Goal: Task Accomplishment & Management: Complete application form

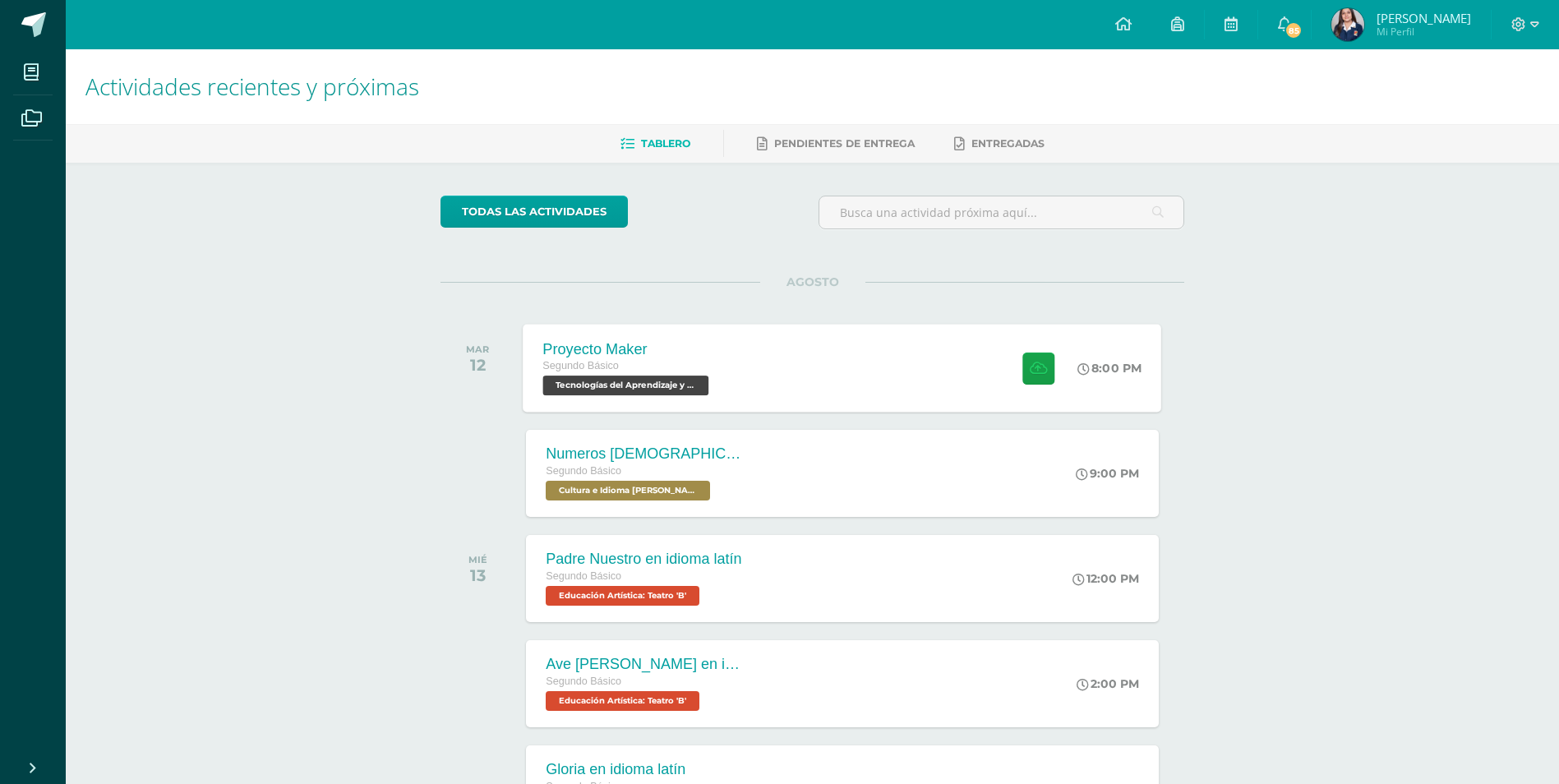
click at [695, 371] on div "Segundo Básico" at bounding box center [628, 366] width 170 height 18
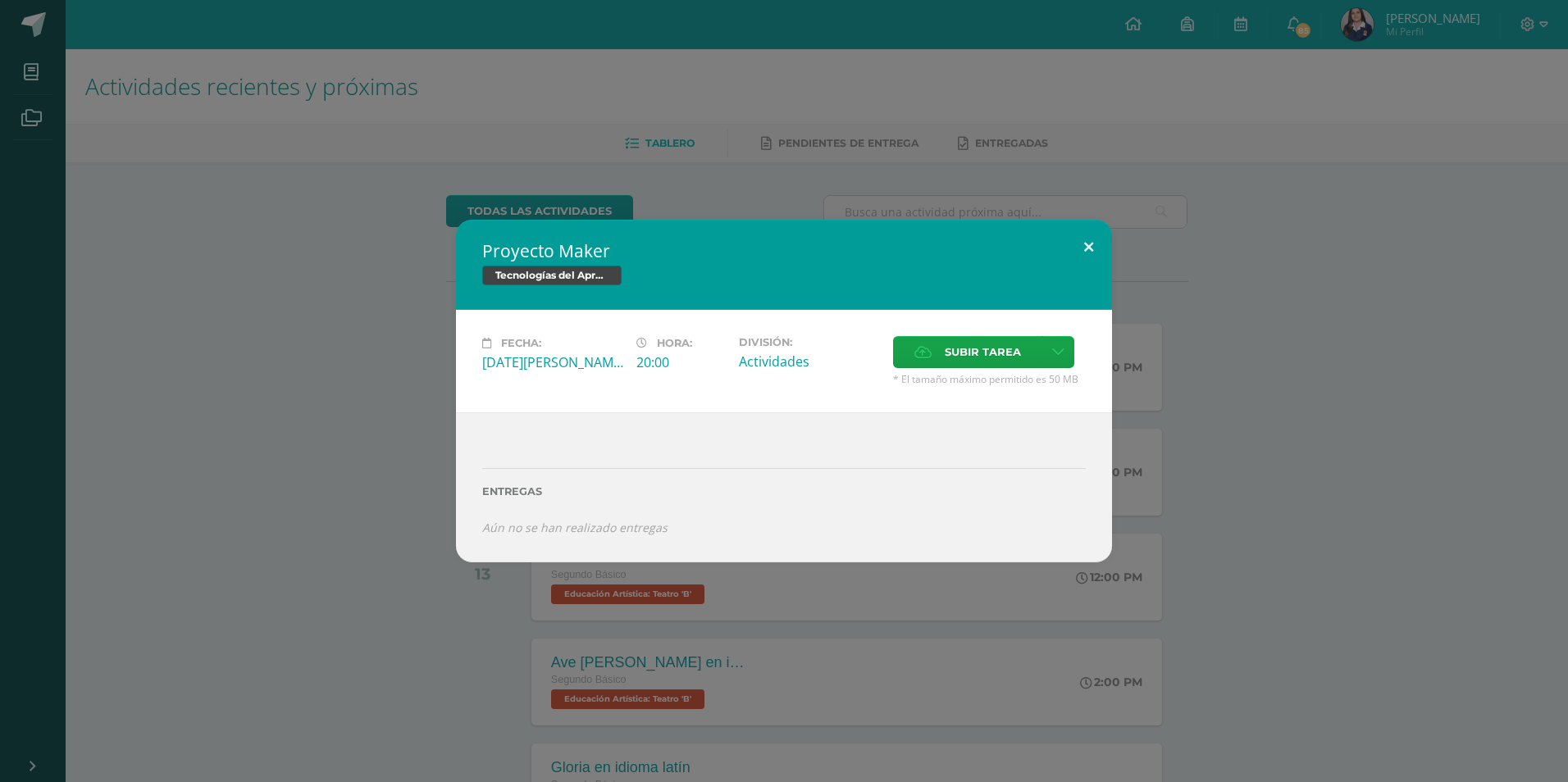
click at [1092, 245] on button at bounding box center [1088, 247] width 46 height 56
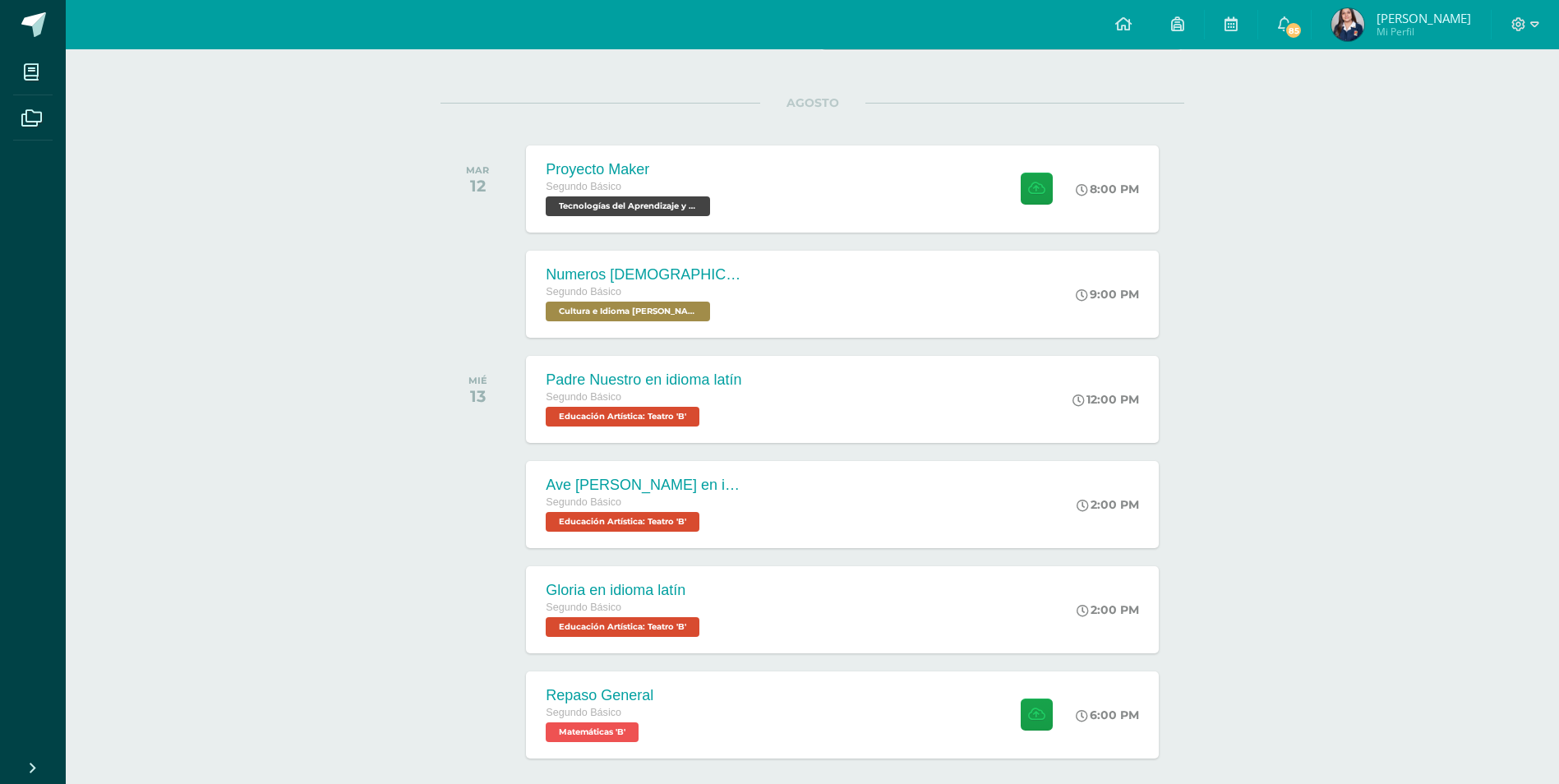
scroll to position [247, 0]
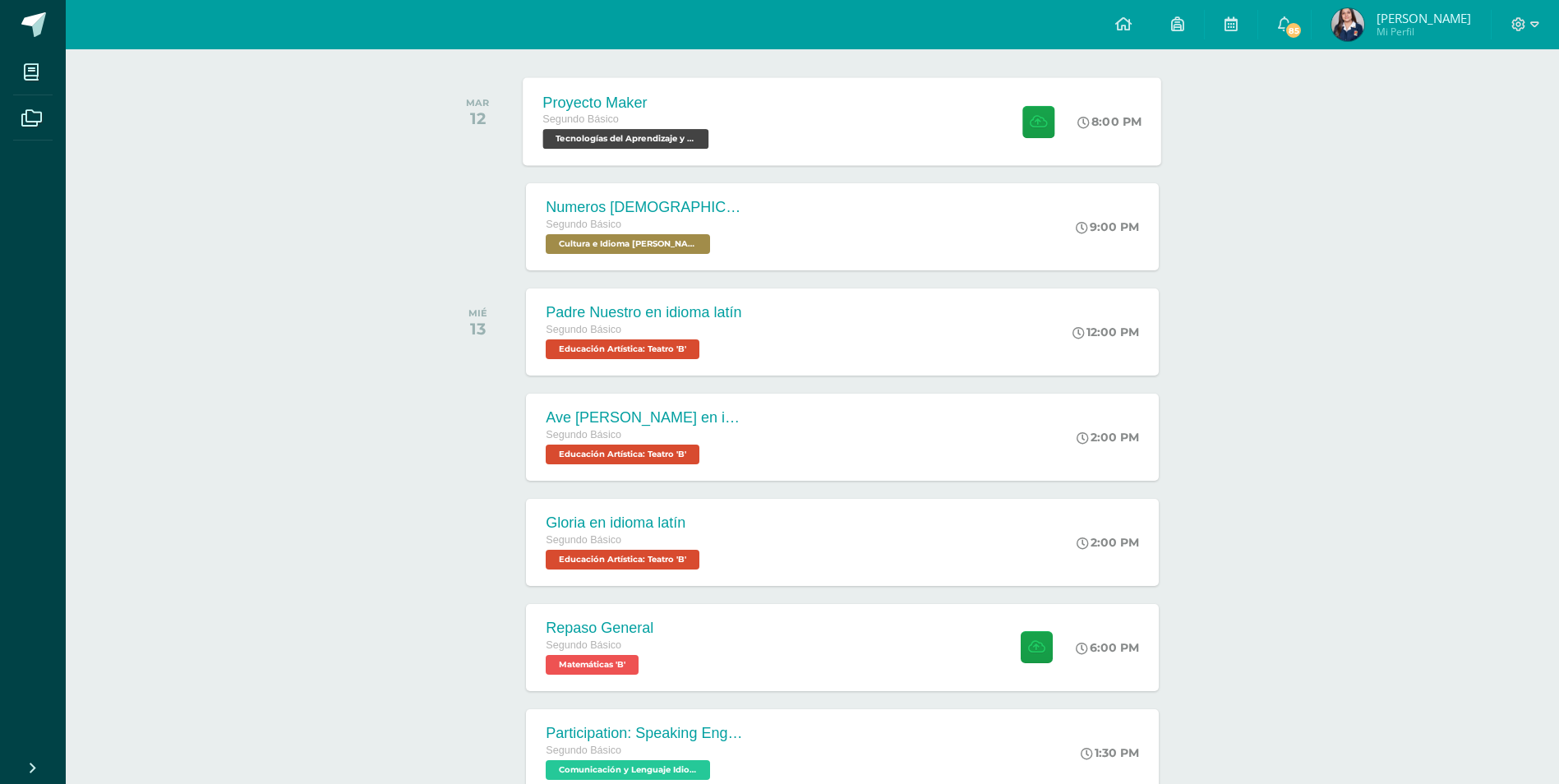
click at [856, 115] on div "Proyecto Maker Segundo Básico Tecnologías del Aprendizaje y la Comunicación 'B'…" at bounding box center [843, 122] width 639 height 88
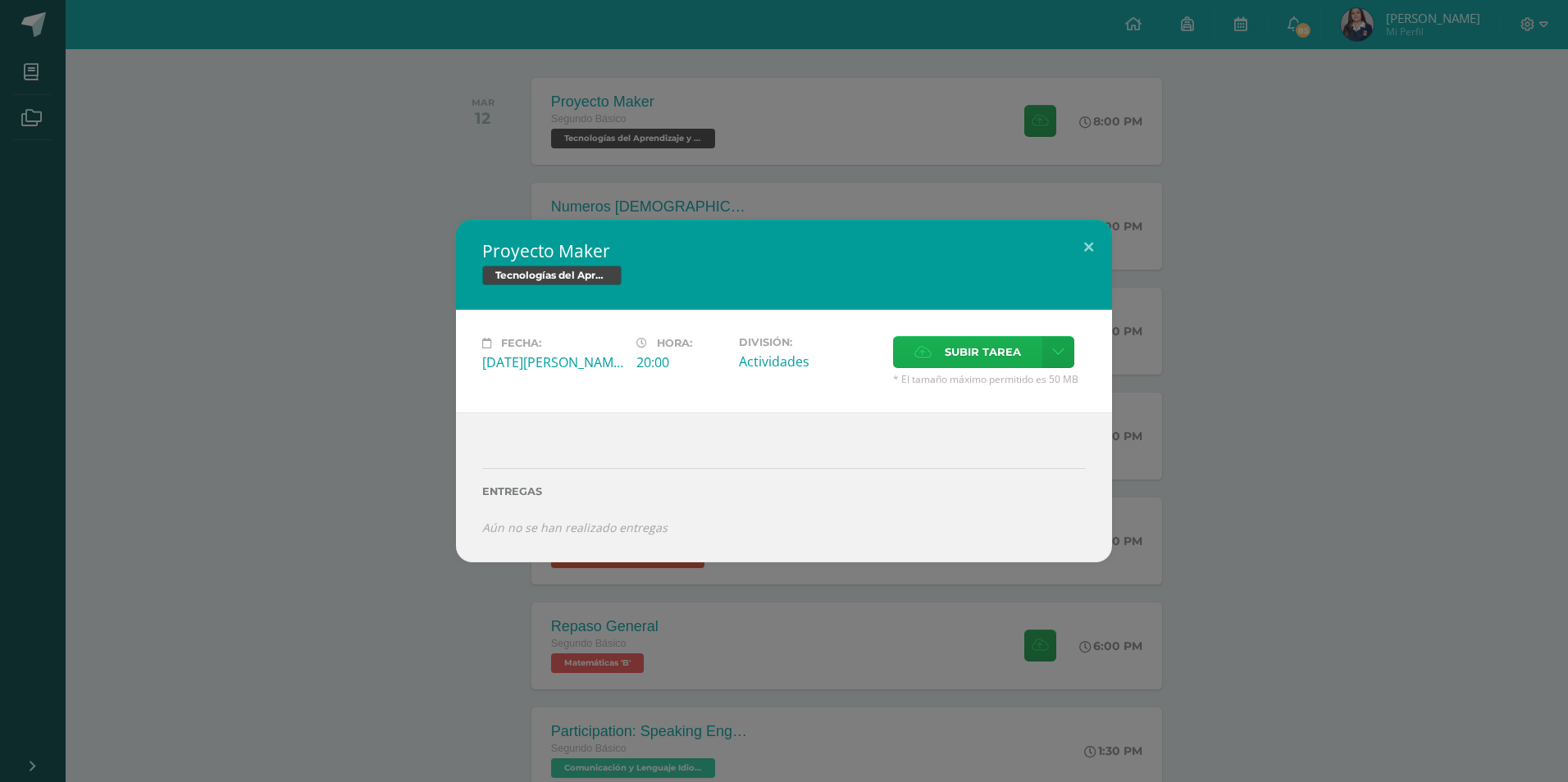
click at [955, 353] on span "Subir tarea" at bounding box center [983, 352] width 77 height 30
click at [0, 0] on input "Subir tarea" at bounding box center [0, 0] width 0 height 0
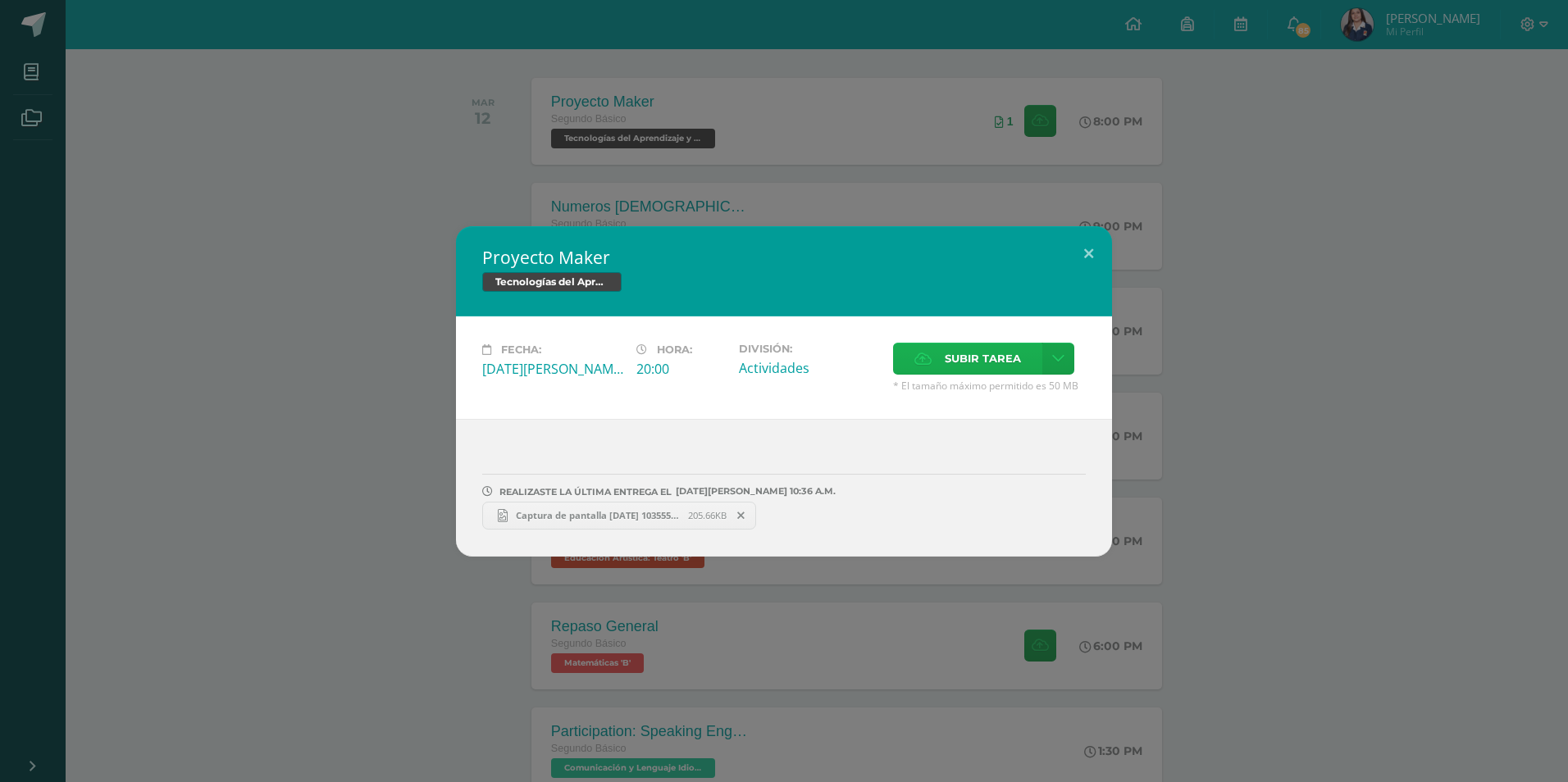
click at [967, 350] on span "Subir tarea" at bounding box center [983, 358] width 77 height 30
click at [0, 0] on input "Subir tarea" at bounding box center [0, 0] width 0 height 0
click at [957, 357] on span "Subir tarea" at bounding box center [983, 358] width 77 height 30
click at [0, 0] on input "Subir tarea" at bounding box center [0, 0] width 0 height 0
click at [1095, 256] on button at bounding box center [1088, 253] width 46 height 56
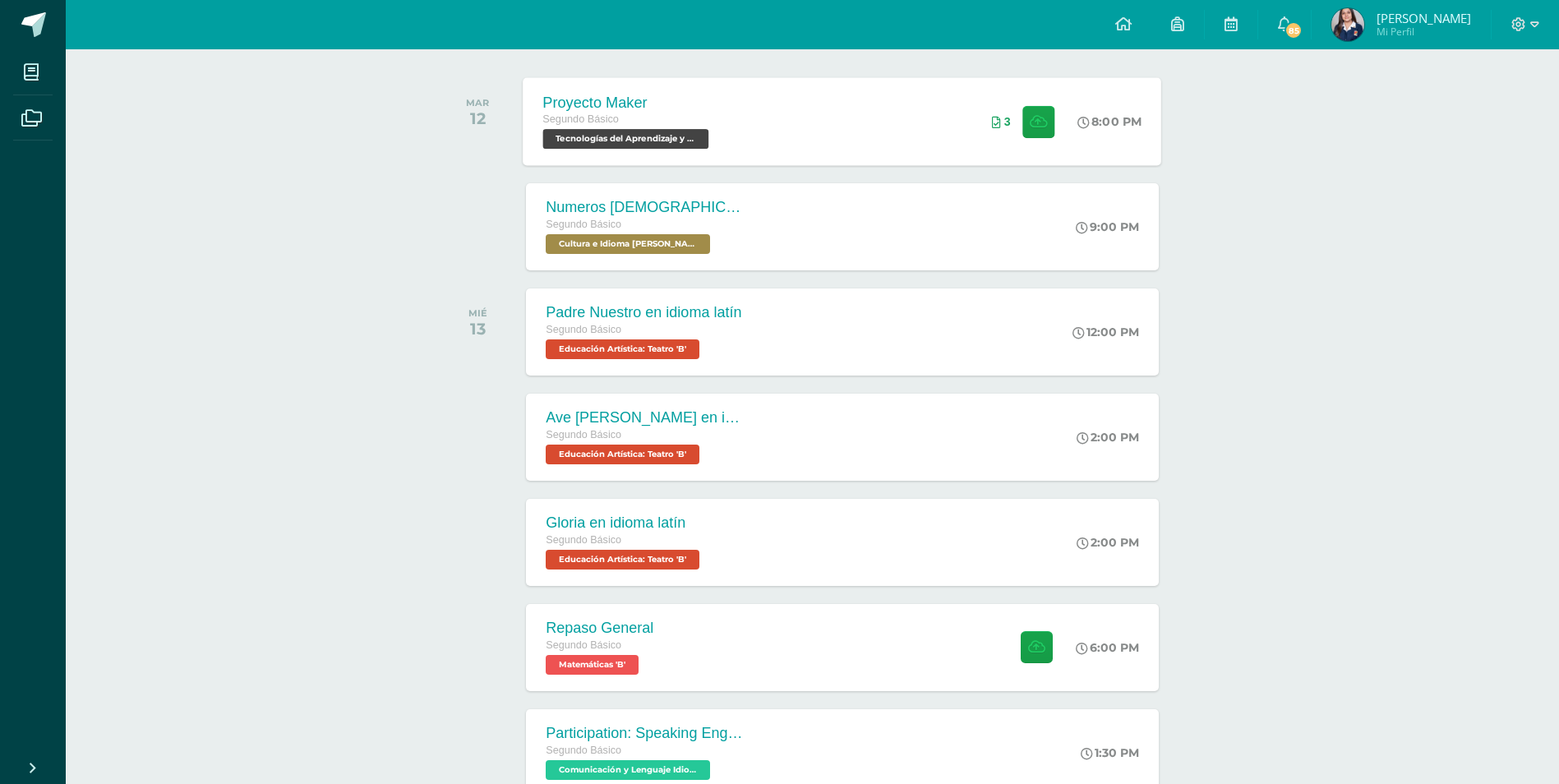
click at [833, 94] on div "Proyecto Maker Segundo Básico Tecnologías del Aprendizaje y la Comunicación 'B'…" at bounding box center [843, 122] width 639 height 88
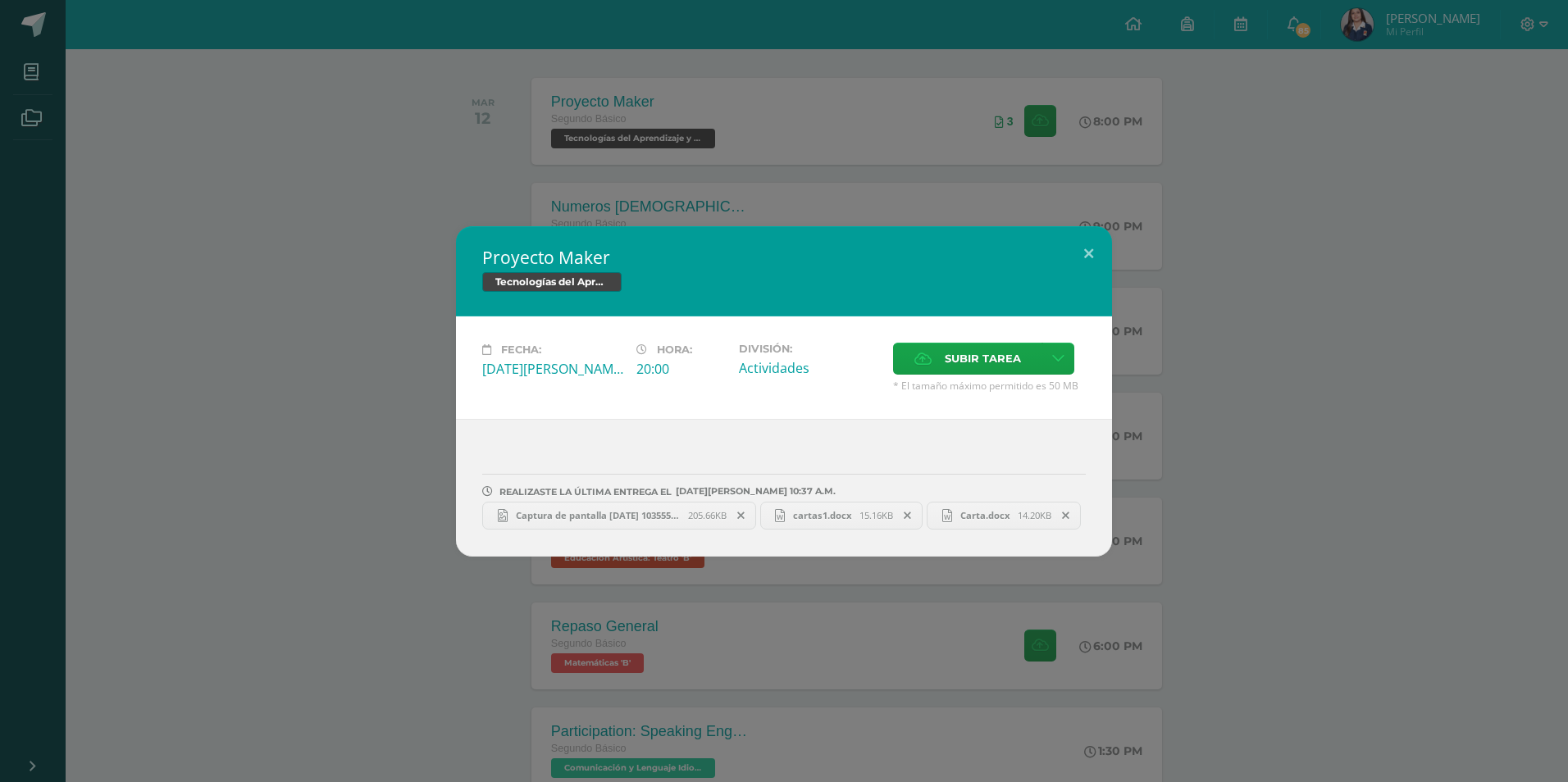
click at [745, 513] on icon at bounding box center [741, 515] width 7 height 12
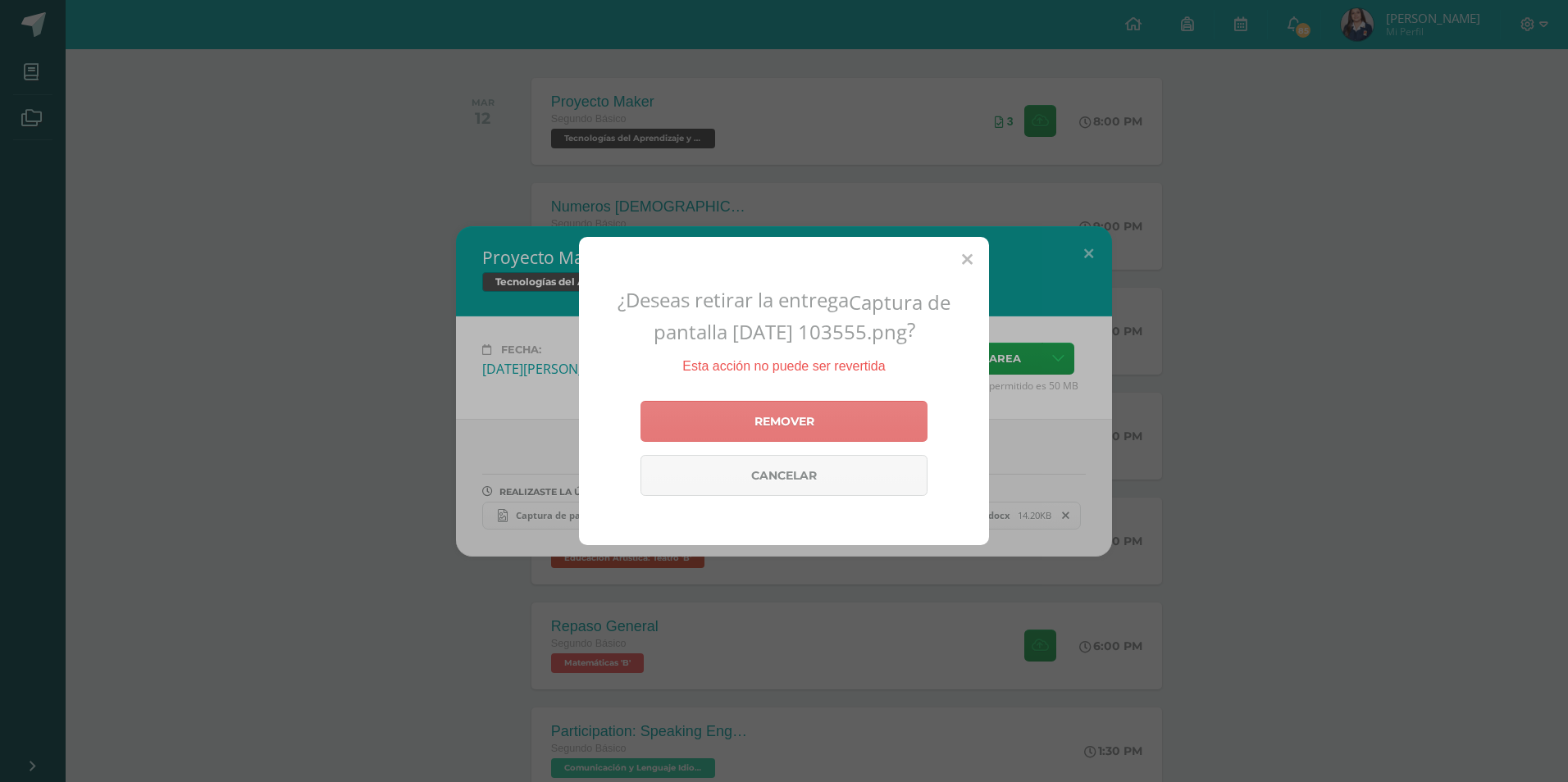
click at [831, 422] on link "Remover" at bounding box center [783, 421] width 287 height 41
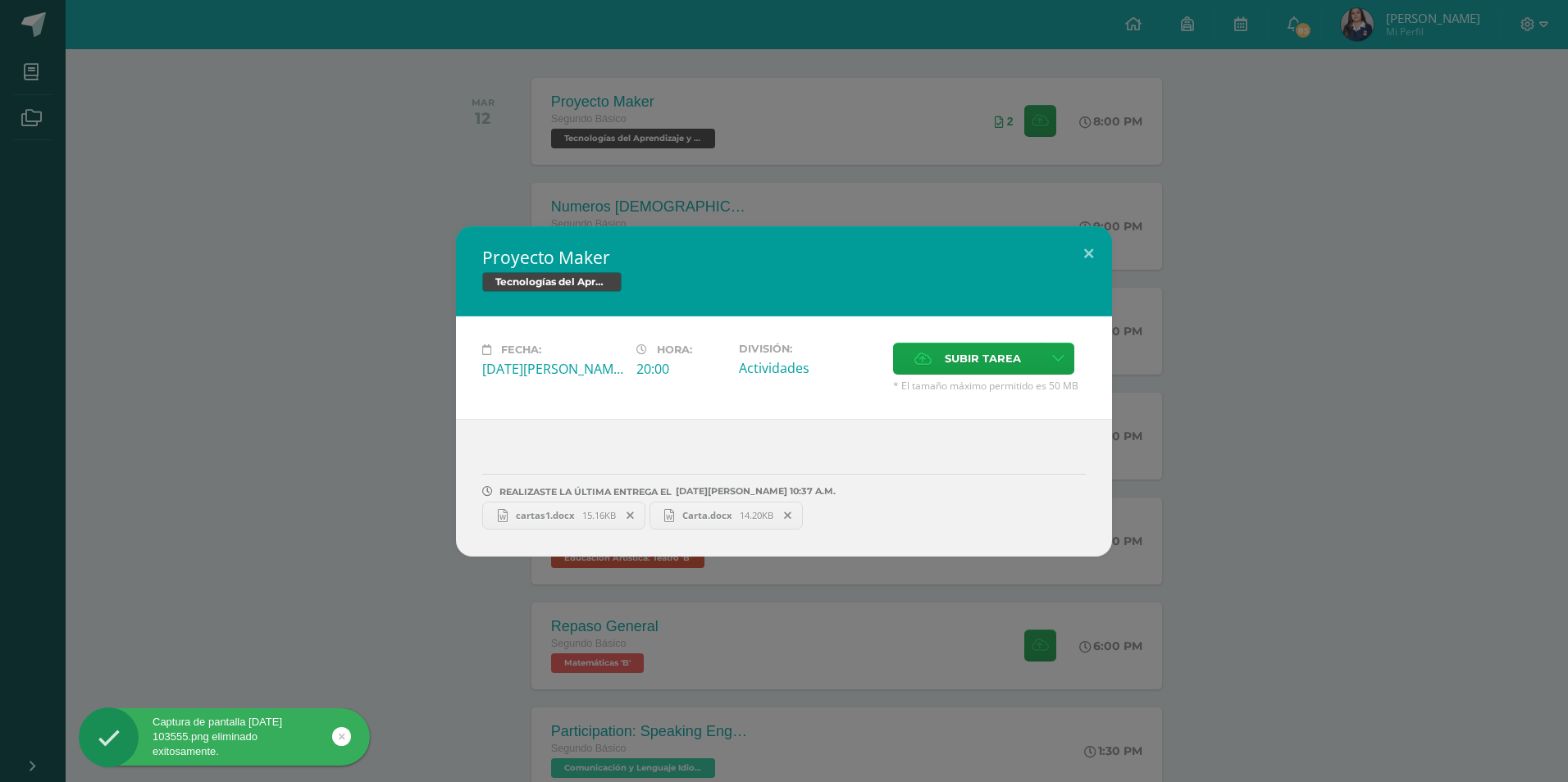
click at [794, 509] on span at bounding box center [788, 516] width 28 height 18
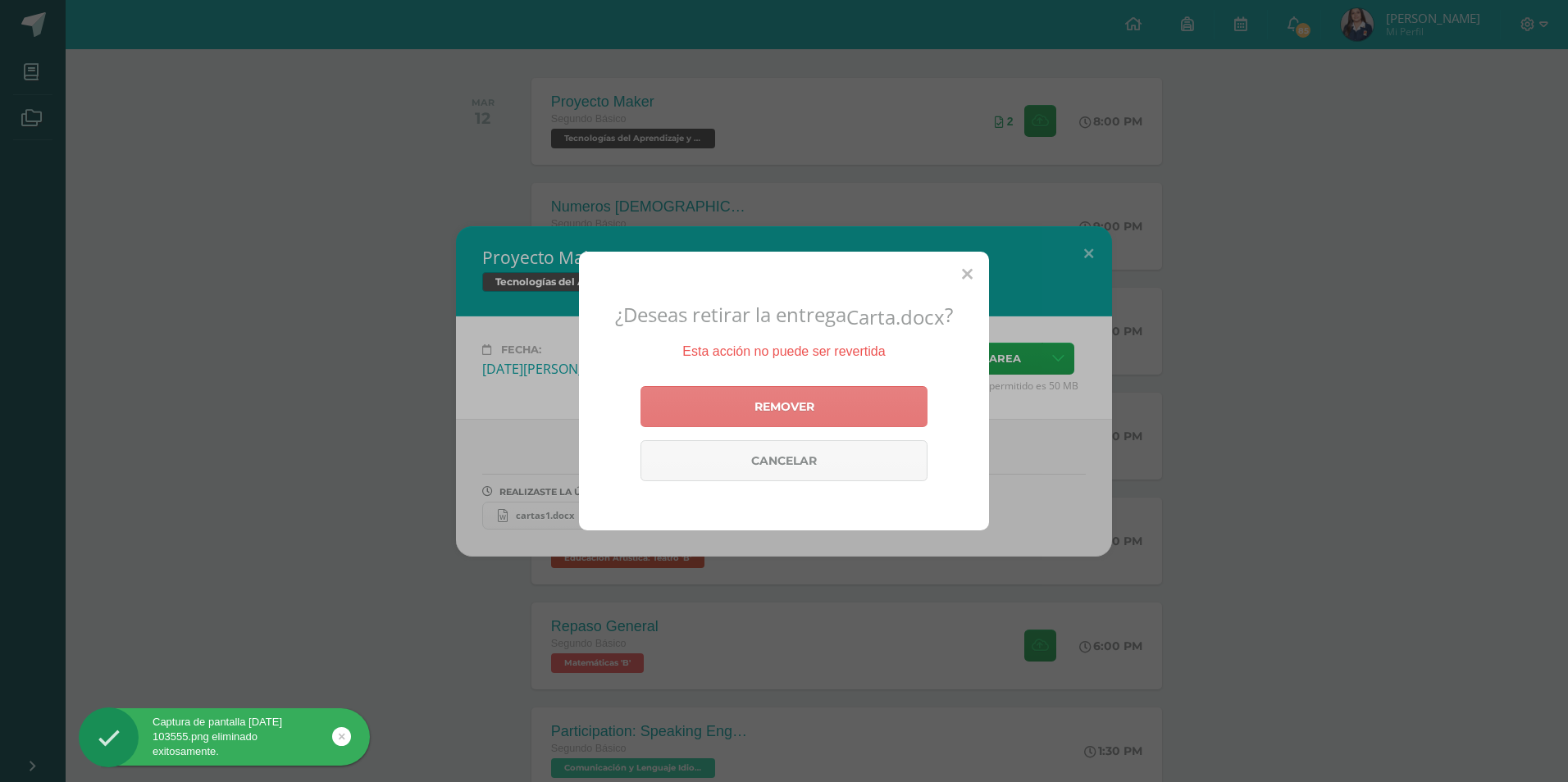
click at [847, 397] on link "Remover" at bounding box center [783, 406] width 287 height 41
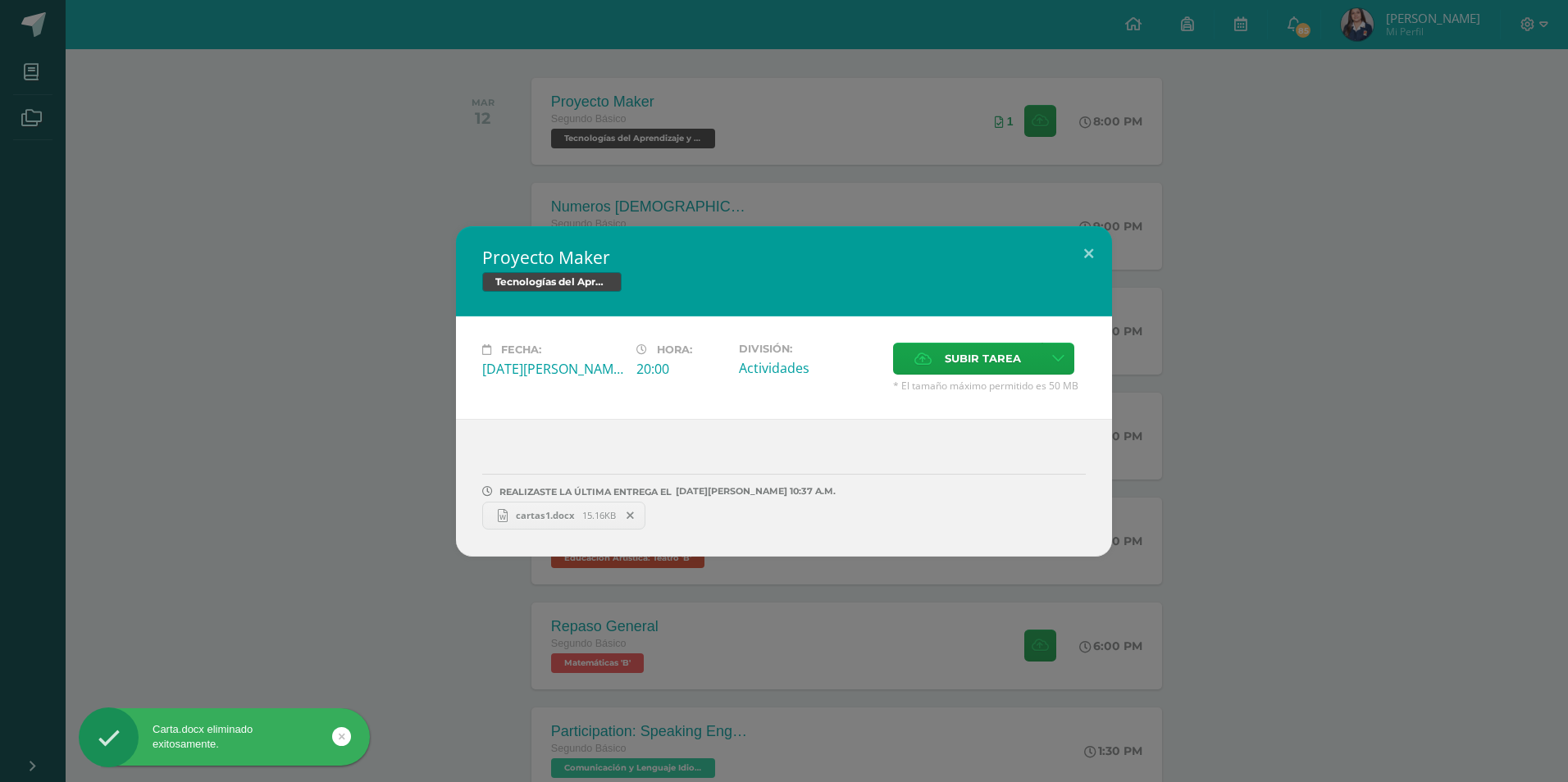
click at [627, 517] on icon at bounding box center [630, 515] width 7 height 12
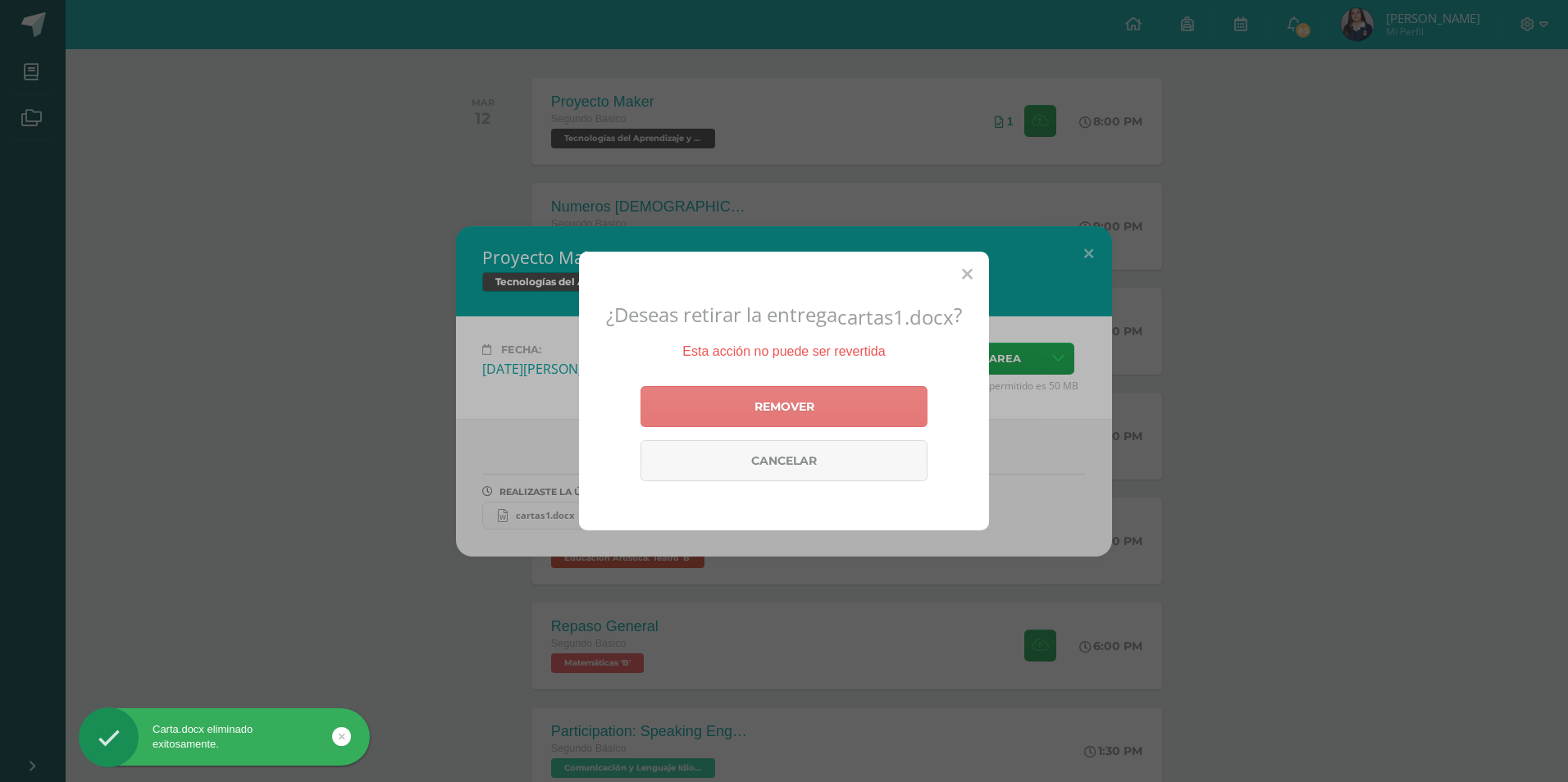
click at [771, 389] on link "Remover" at bounding box center [783, 406] width 287 height 41
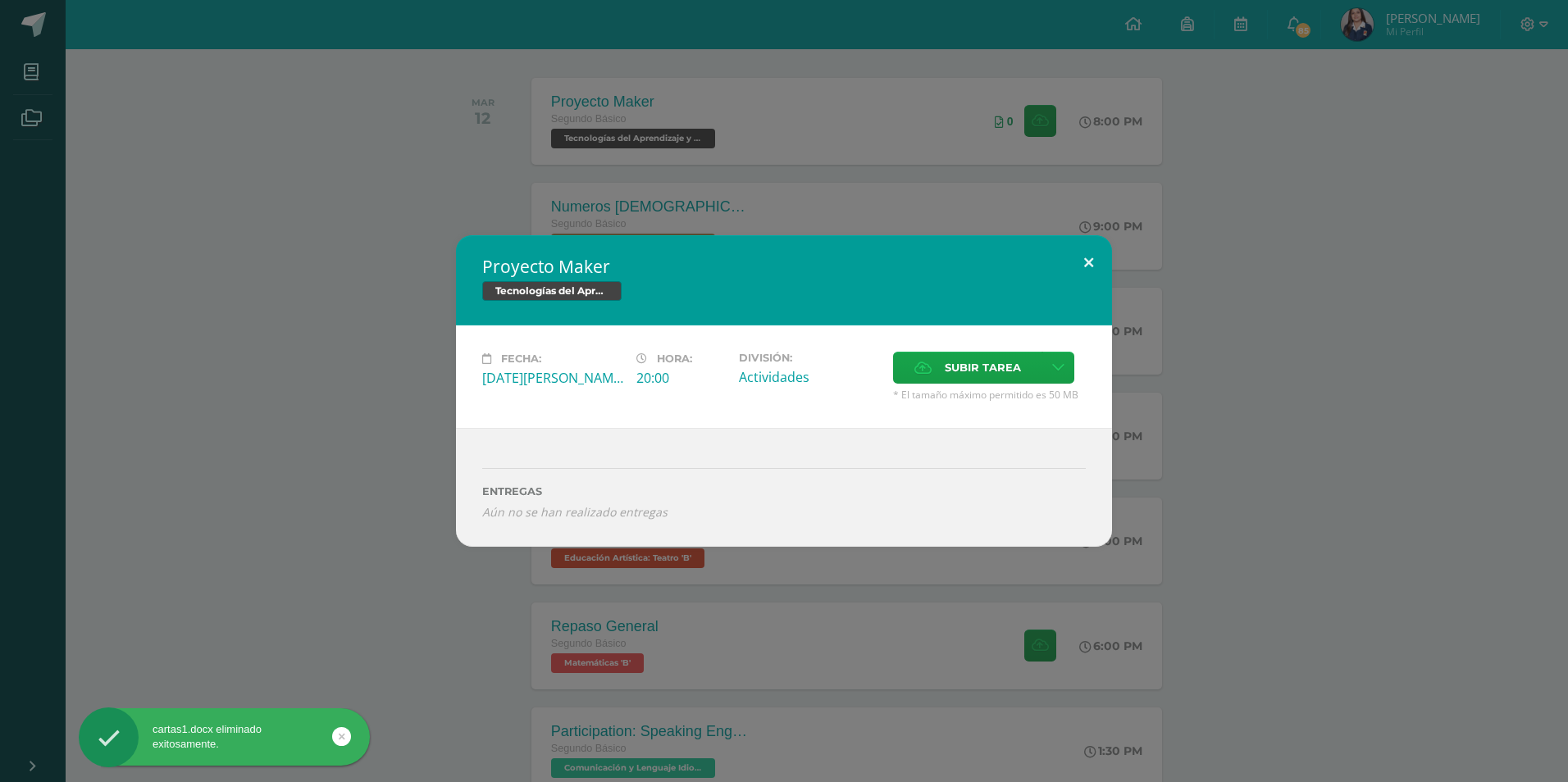
click at [1098, 262] on button at bounding box center [1088, 262] width 46 height 56
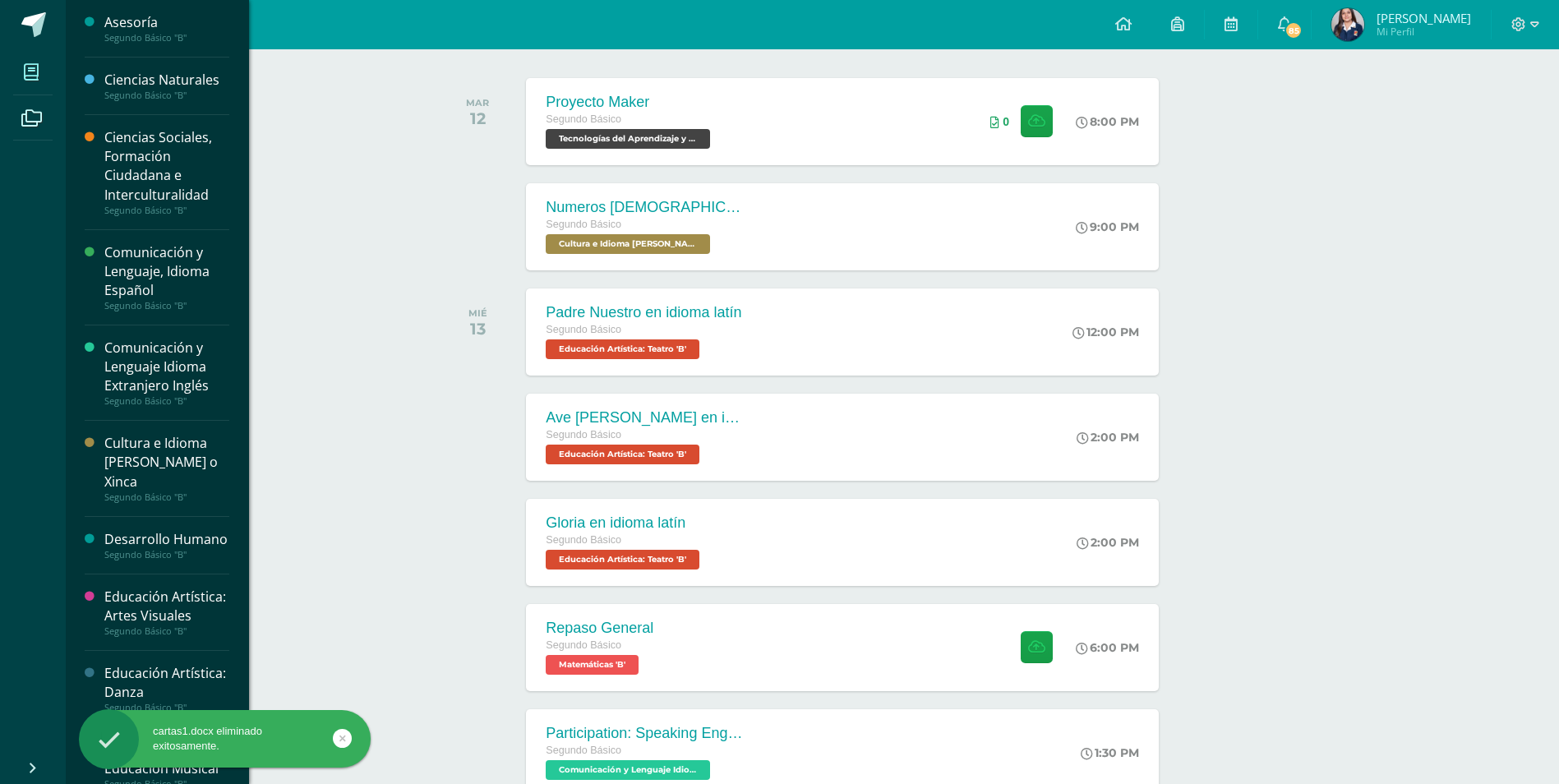
click at [27, 54] on span at bounding box center [31, 71] width 37 height 37
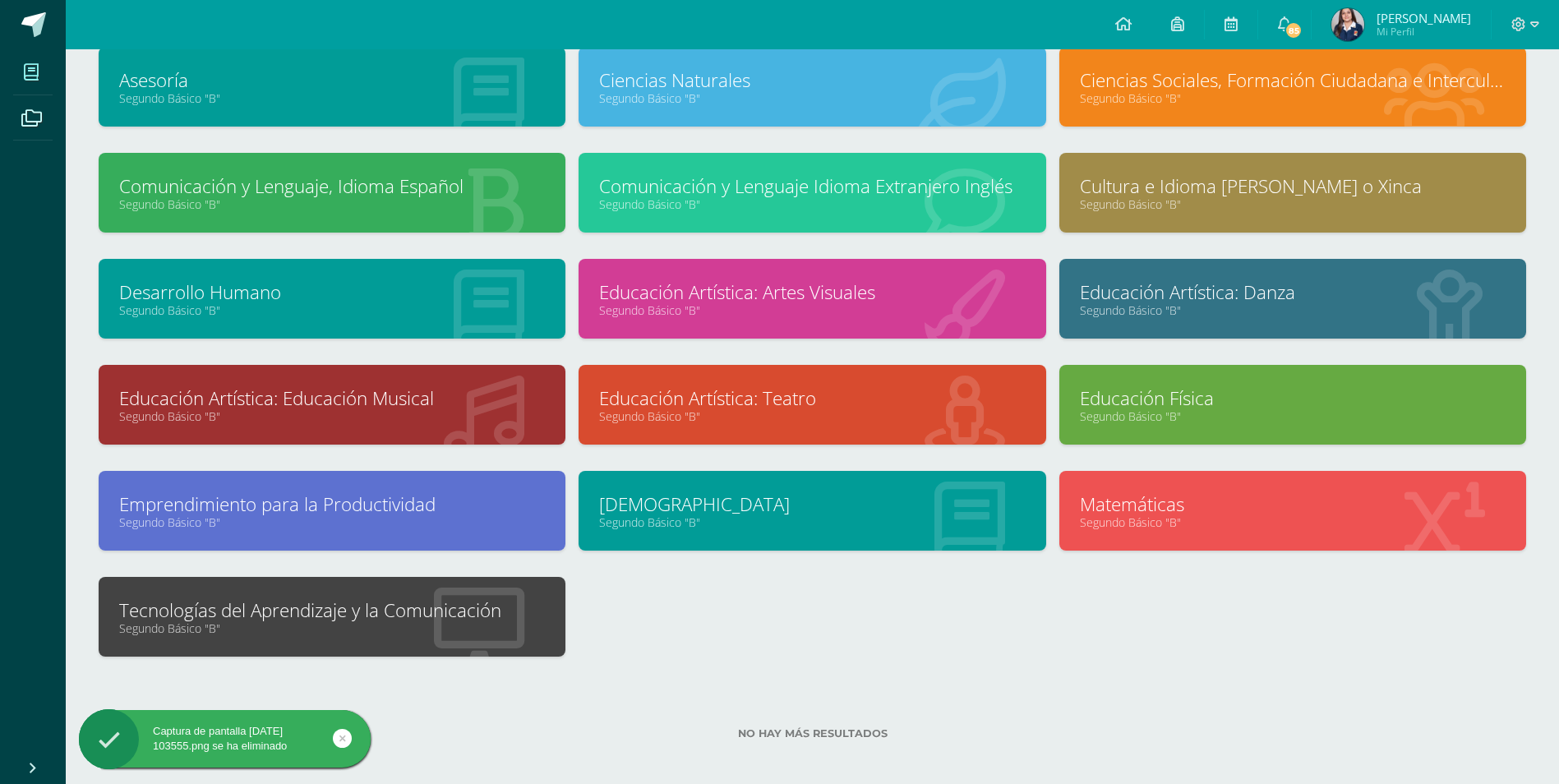
scroll to position [119, 0]
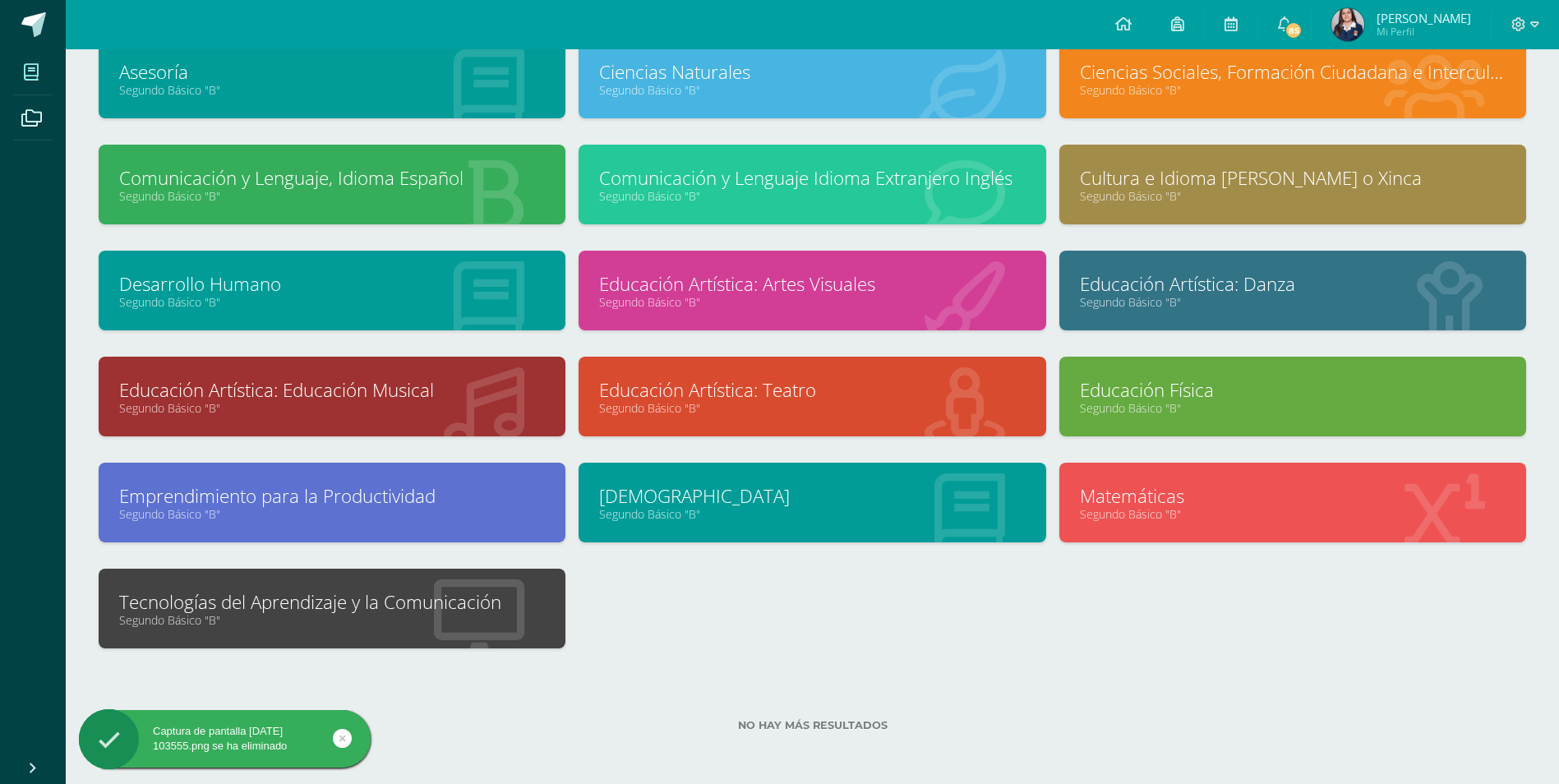
click at [546, 613] on div "Tecnologías del Aprendizaje y la Comunicación Segundo Básico "B"" at bounding box center [332, 608] width 467 height 79
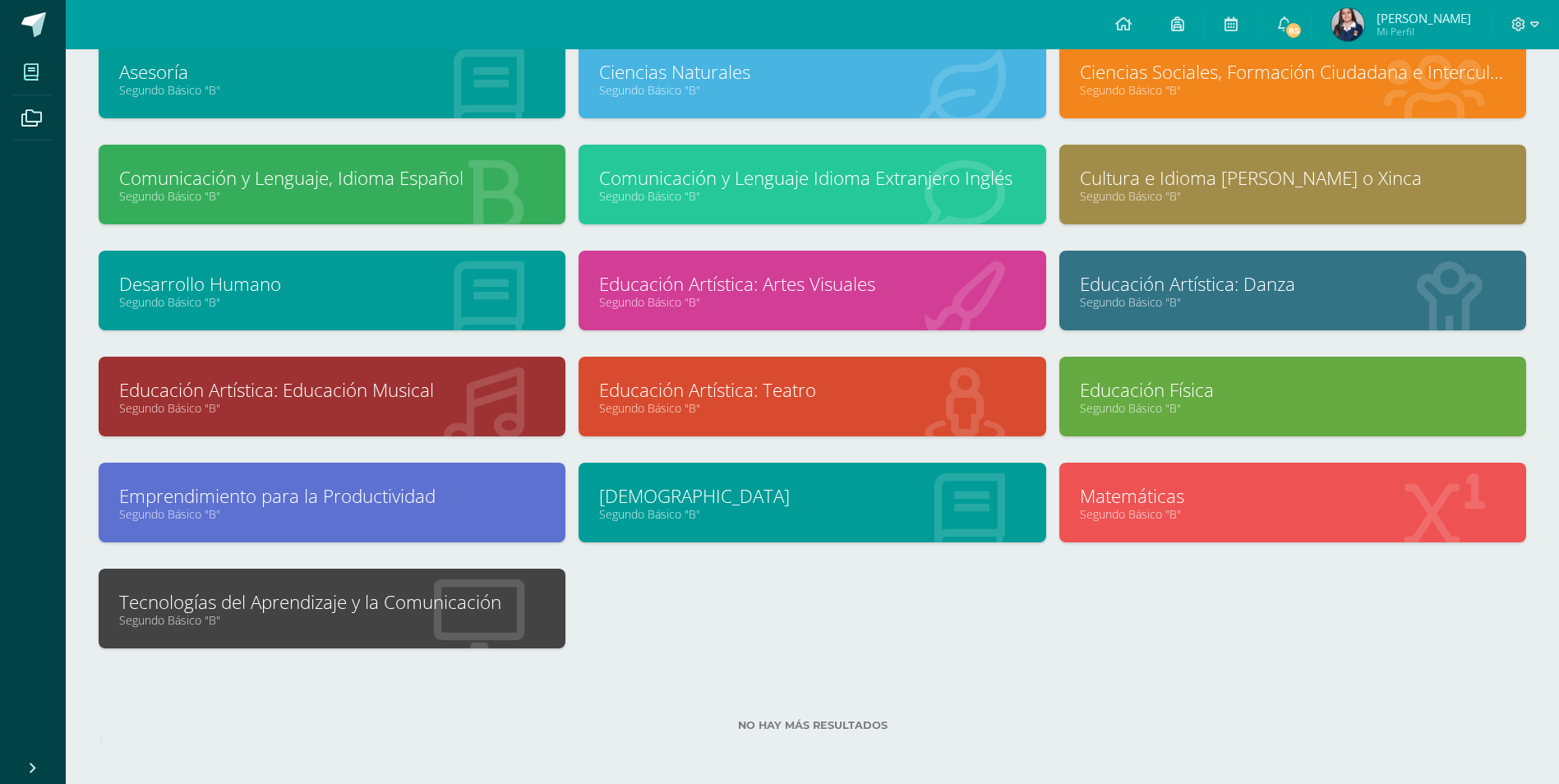
click at [527, 624] on link "Segundo Básico "B"" at bounding box center [332, 620] width 426 height 16
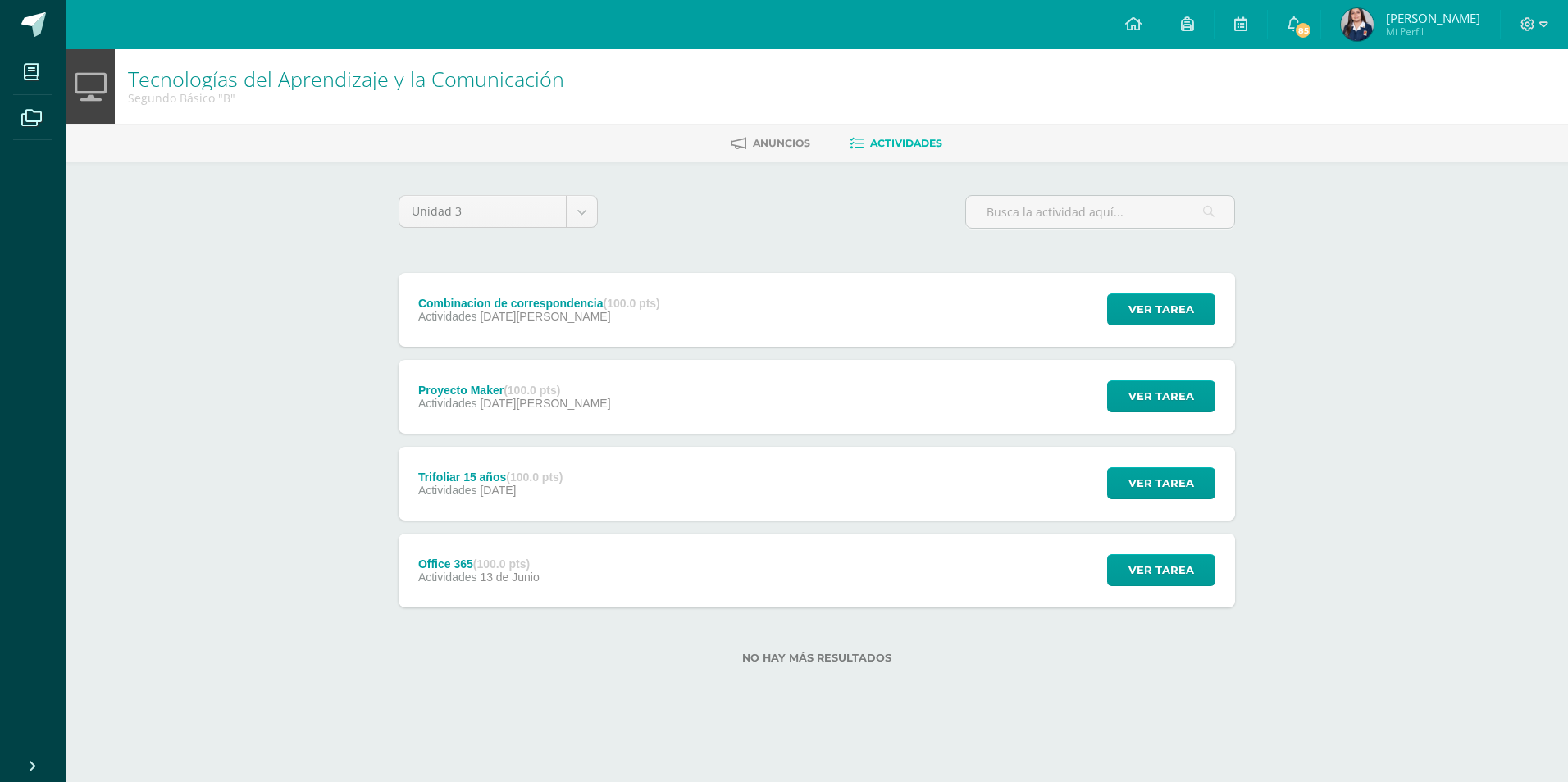
click at [719, 305] on div "Combinacion de correspondencia (100.0 pts) Actividades [DATE][PERSON_NAME] Ver …" at bounding box center [816, 309] width 836 height 74
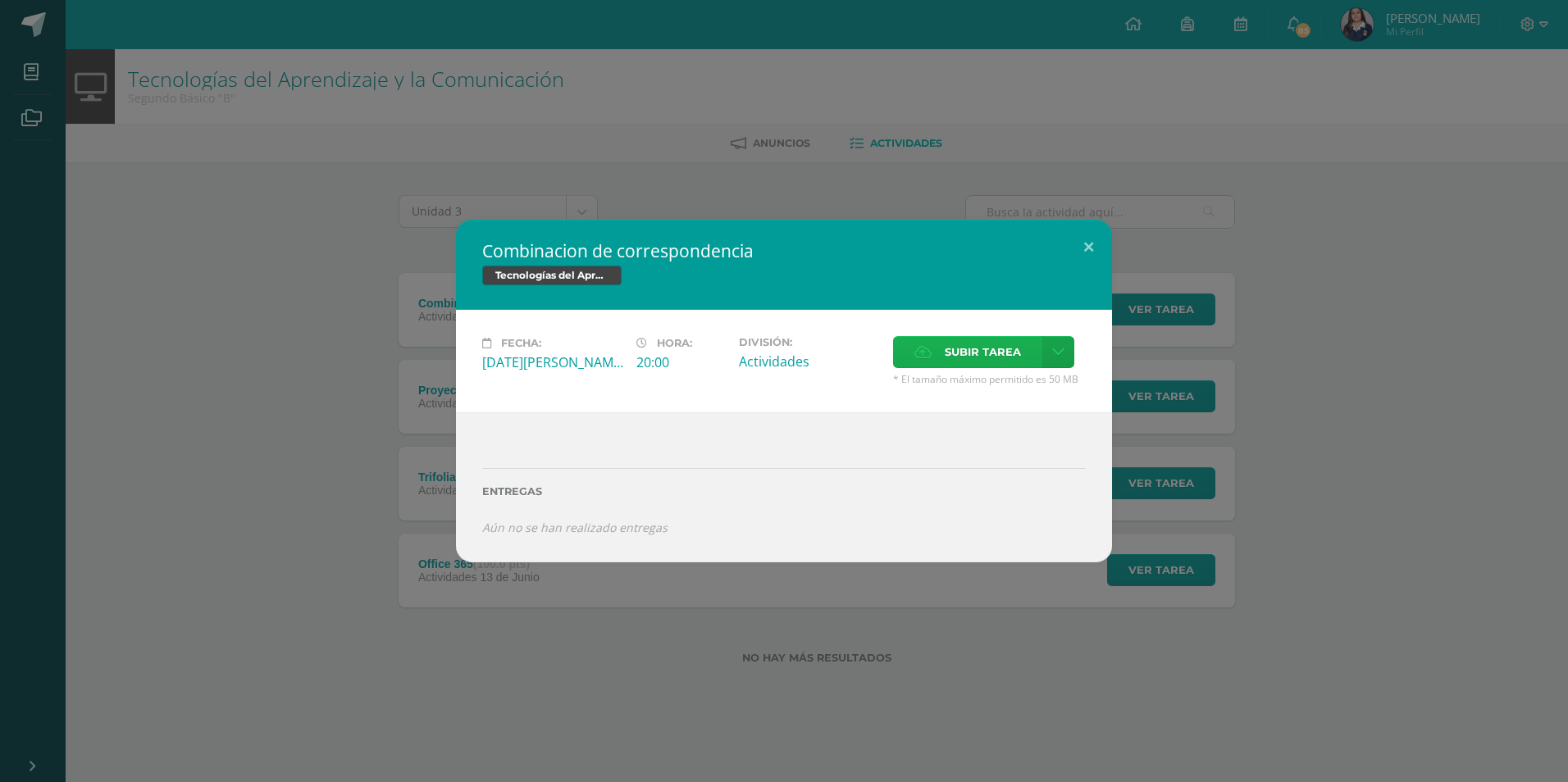
click at [992, 353] on span "Subir tarea" at bounding box center [983, 352] width 77 height 30
click at [0, 0] on input "Subir tarea" at bounding box center [0, 0] width 0 height 0
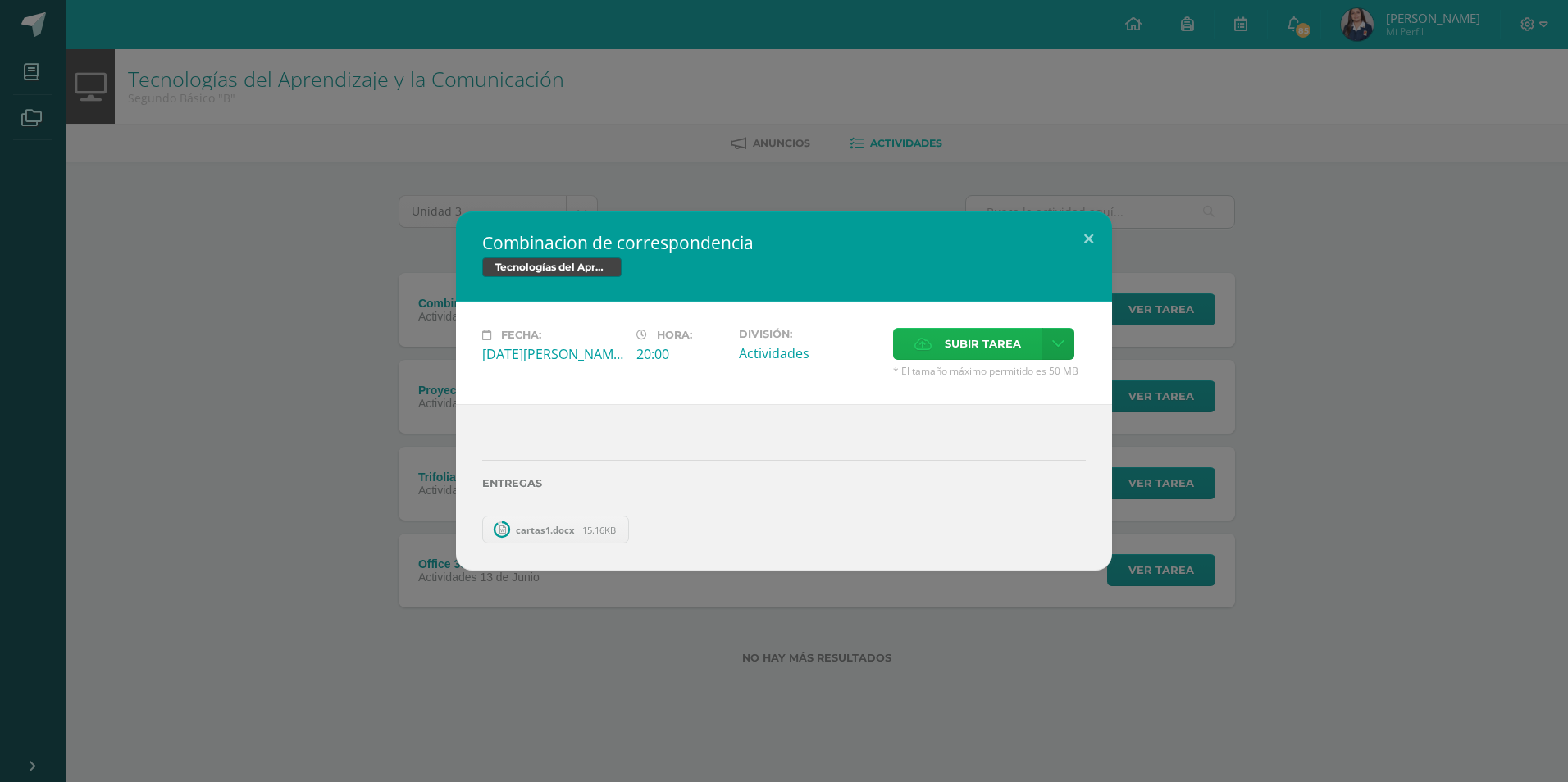
click at [972, 343] on span "Subir tarea" at bounding box center [983, 344] width 77 height 30
click at [0, 0] on input "Subir tarea" at bounding box center [0, 0] width 0 height 0
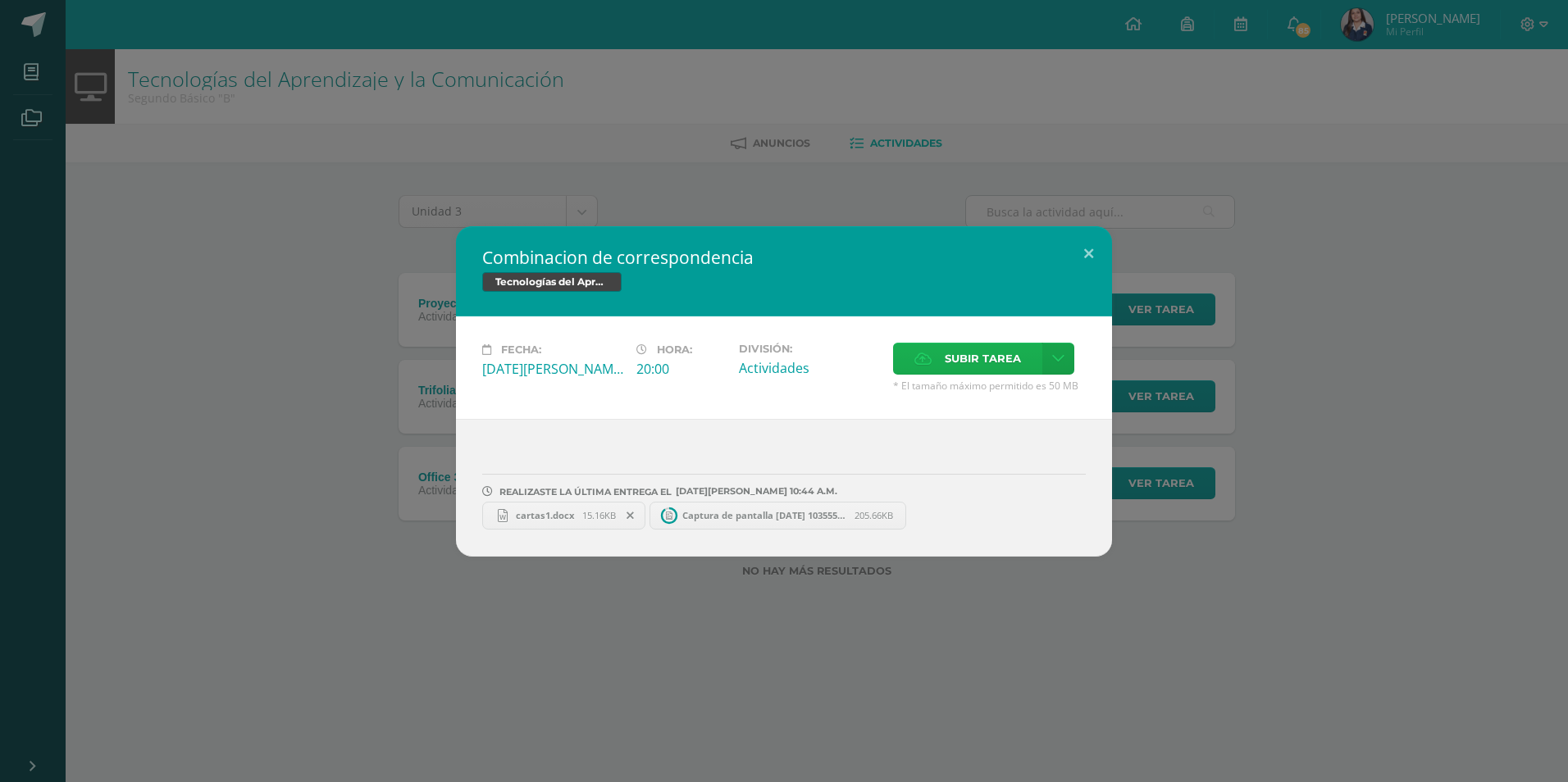
click at [957, 360] on span "Subir tarea" at bounding box center [983, 358] width 77 height 30
click at [0, 0] on input "Subir tarea" at bounding box center [0, 0] width 0 height 0
drag, startPoint x: 688, startPoint y: 304, endPoint x: 662, endPoint y: 445, distance: 143.4
click at [674, 447] on div "Combinacion de correspondencia Tecnologías del Aprendizaje y la Comunicación Fe…" at bounding box center [783, 391] width 655 height 330
click at [662, 446] on div at bounding box center [784, 452] width 603 height 13
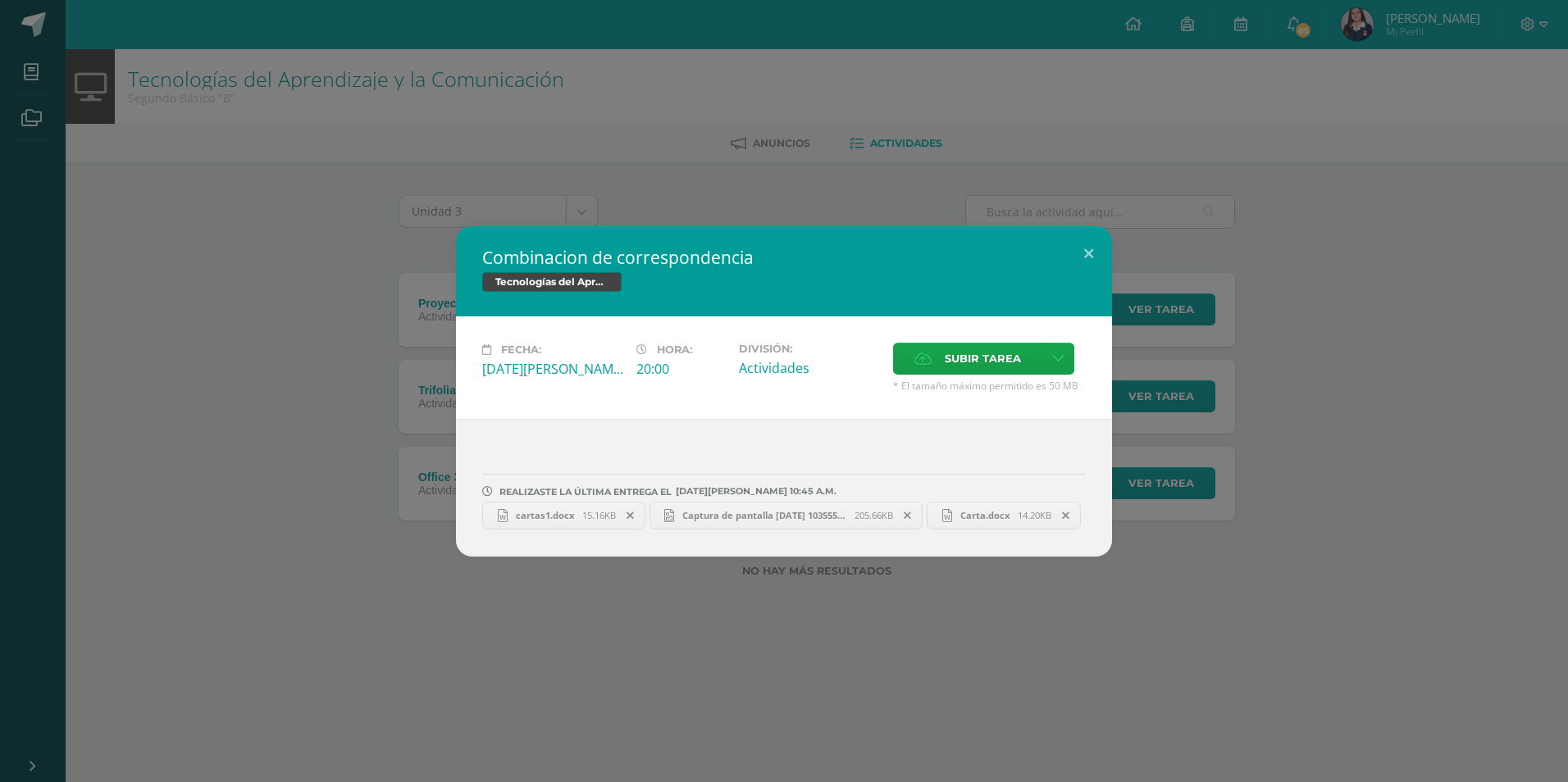
click at [0, 576] on html "Combinacion de correspondencia Tecnologías del Aprendizaje y la Comunicación Fe…" at bounding box center [784, 314] width 1568 height 630
